Goal: Find specific page/section: Find specific page/section

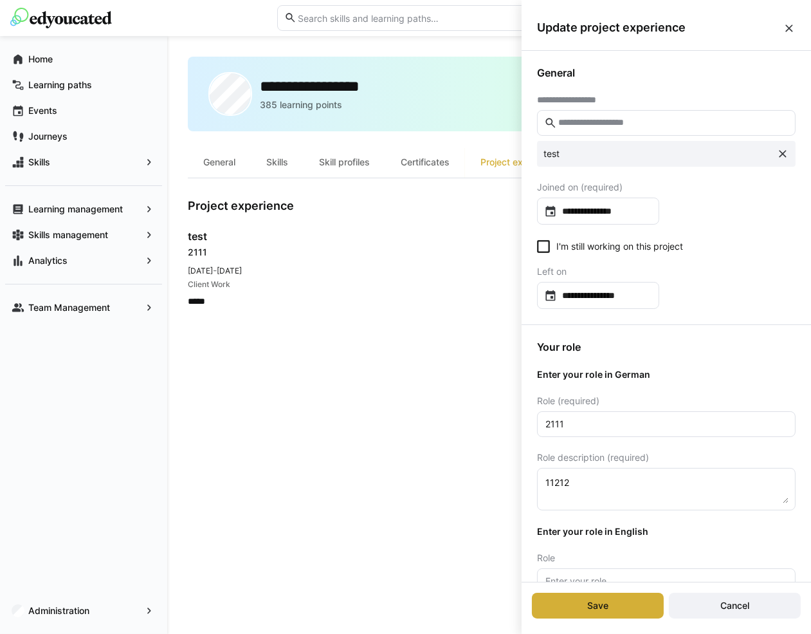
click at [789, 33] on eds-icon at bounding box center [789, 28] width 13 height 13
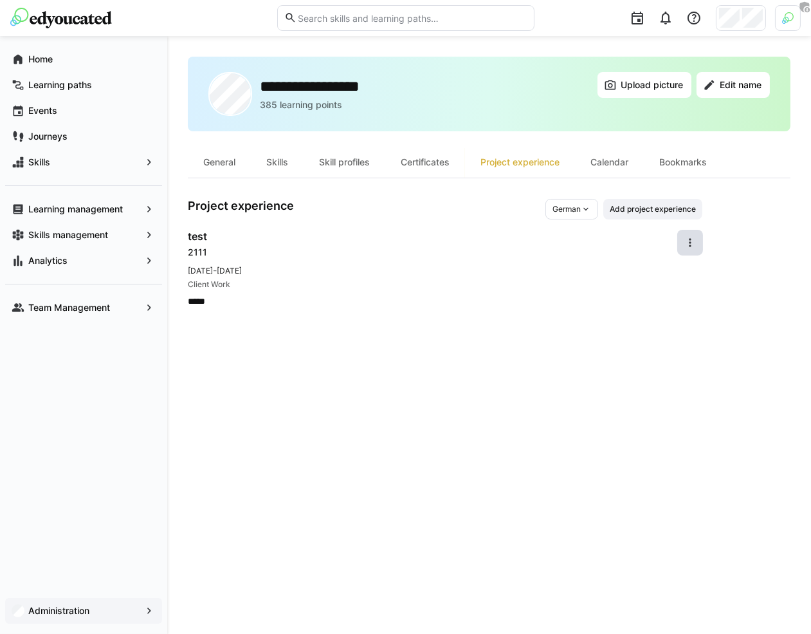
click at [102, 606] on span "Administration" at bounding box center [83, 610] width 114 height 13
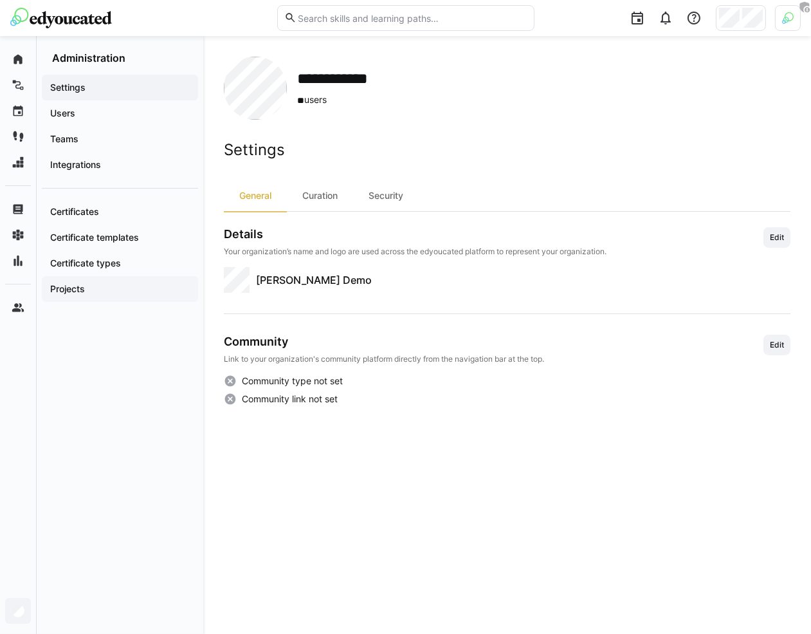
click at [109, 289] on span "Projects" at bounding box center [119, 288] width 143 height 13
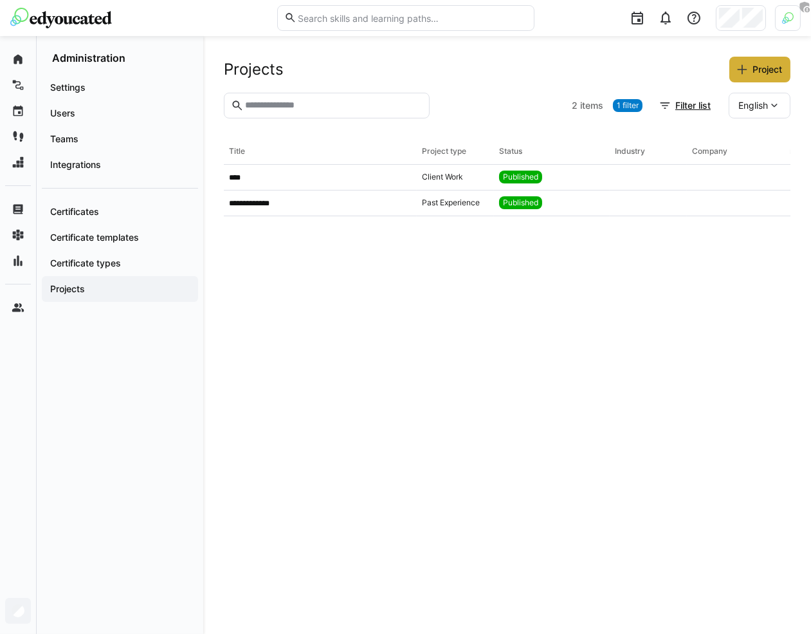
click at [743, 104] on span "English" at bounding box center [753, 105] width 30 height 13
click at [664, 73] on div "Projects Project" at bounding box center [507, 70] width 567 height 26
